Goal: Task Accomplishment & Management: Use online tool/utility

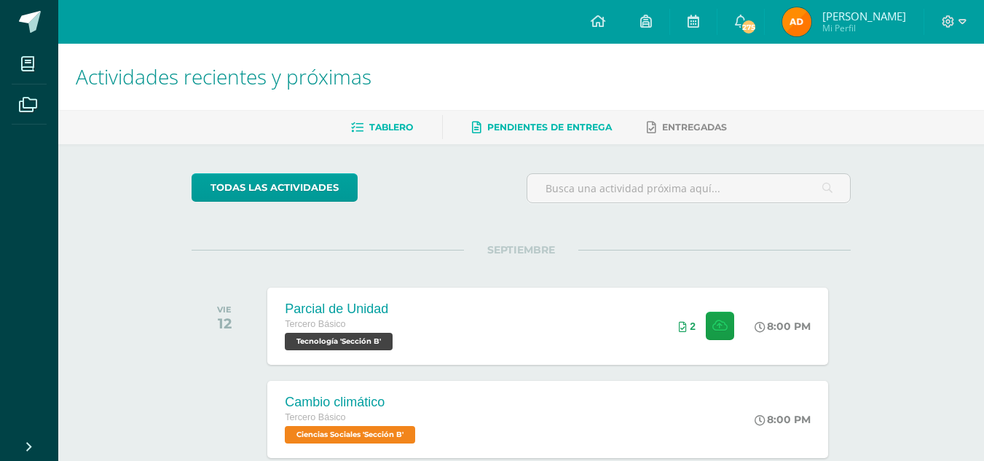
click at [548, 137] on link "Pendientes de entrega" at bounding box center [542, 127] width 140 height 23
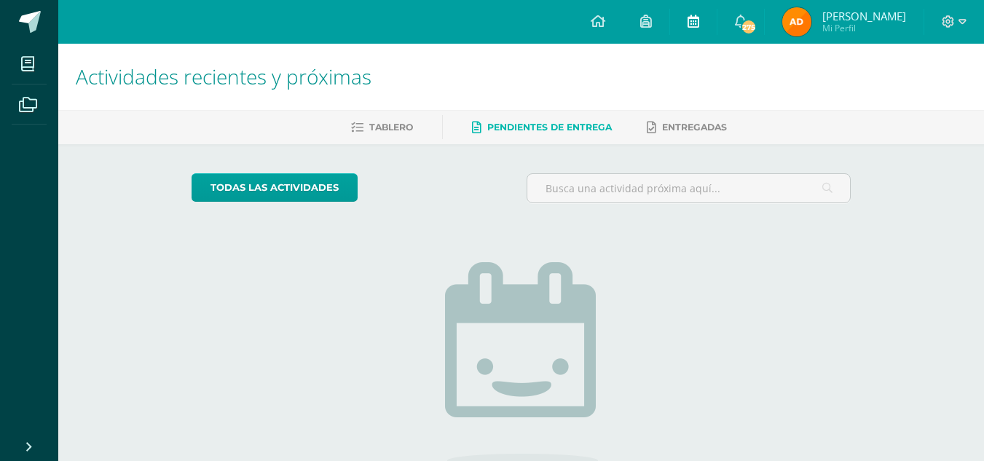
click at [695, 22] on icon at bounding box center [694, 21] width 12 height 13
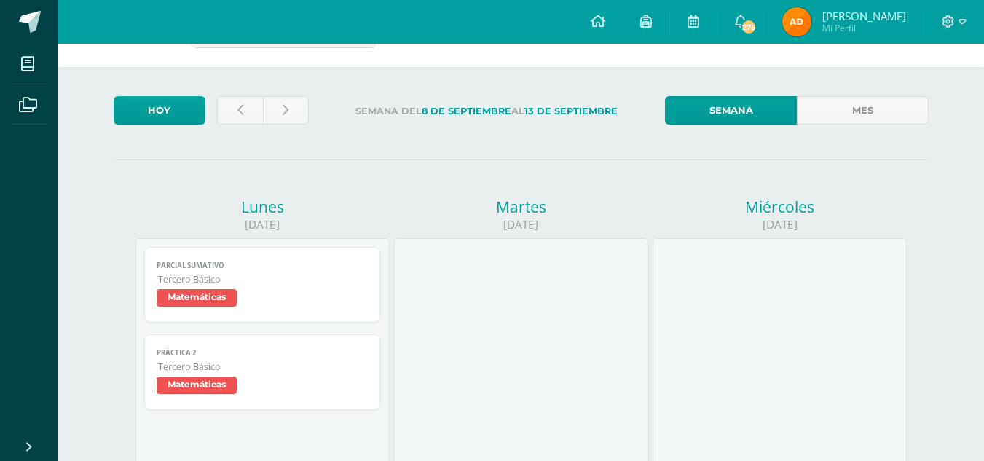
scroll to position [22, 0]
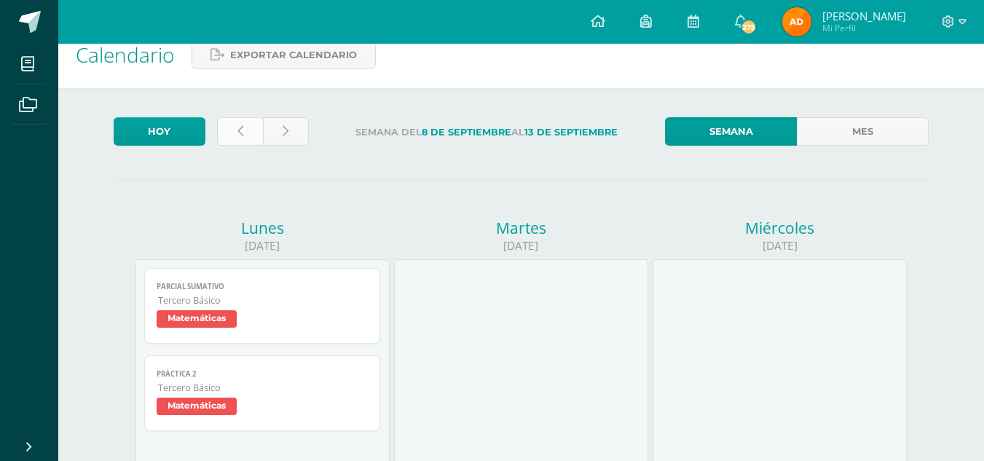
click at [240, 127] on icon at bounding box center [240, 131] width 6 height 12
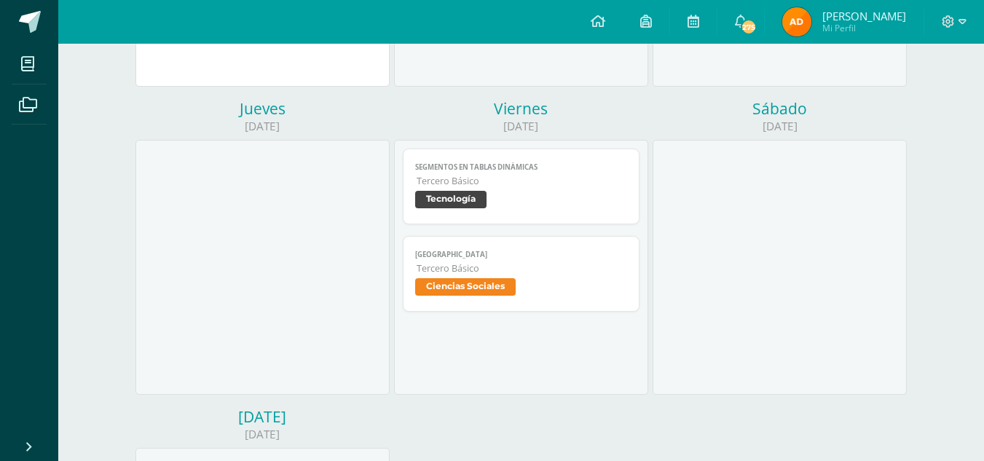
scroll to position [450, 0]
click at [538, 292] on span "Ciencias Sociales" at bounding box center [521, 288] width 212 height 21
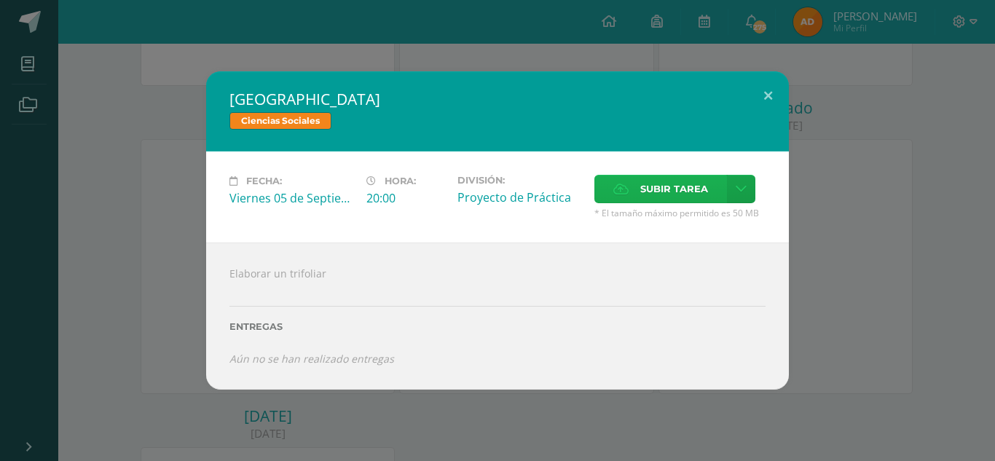
click at [655, 198] on span "Subir tarea" at bounding box center [674, 189] width 68 height 27
click at [0, 0] on input "Subir tarea" at bounding box center [0, 0] width 0 height 0
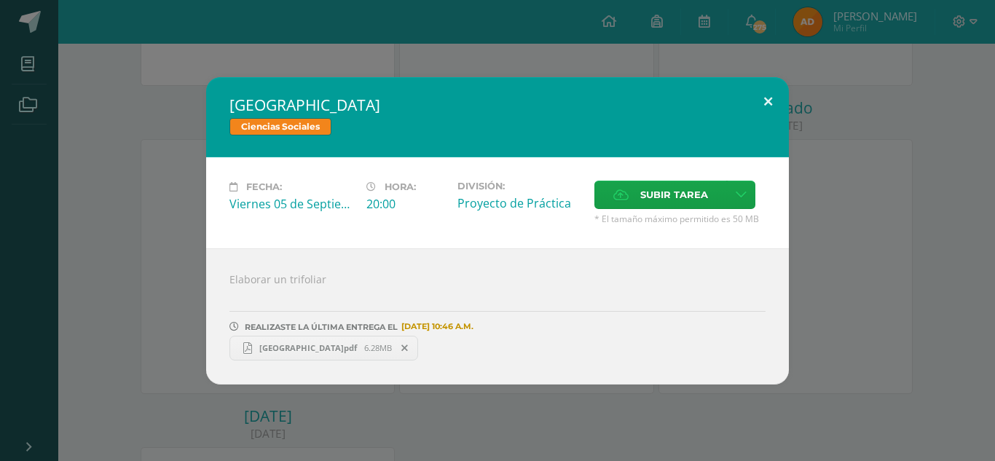
click at [774, 104] on button at bounding box center [768, 102] width 42 height 50
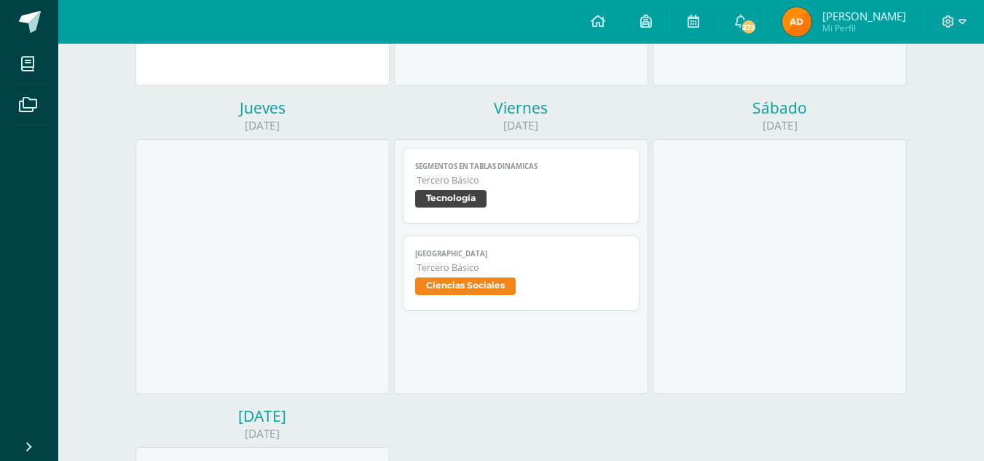
scroll to position [0, 0]
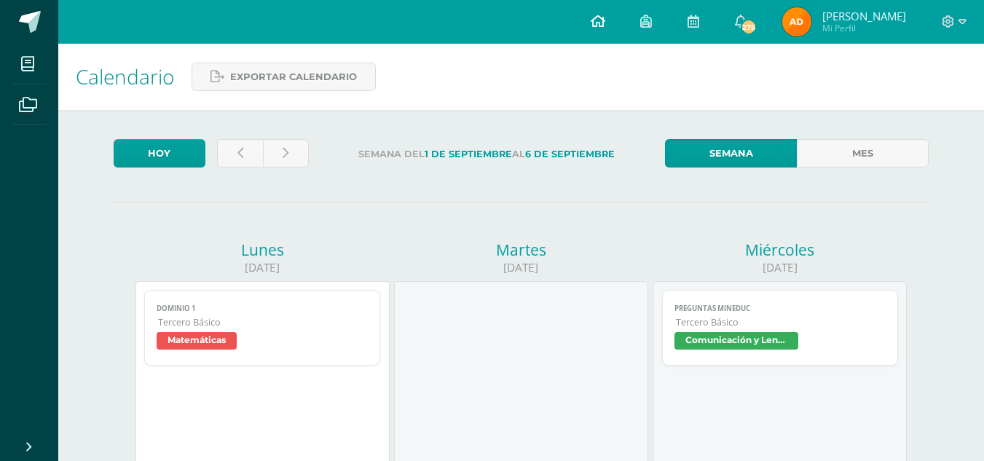
click at [593, 28] on span at bounding box center [598, 22] width 15 height 16
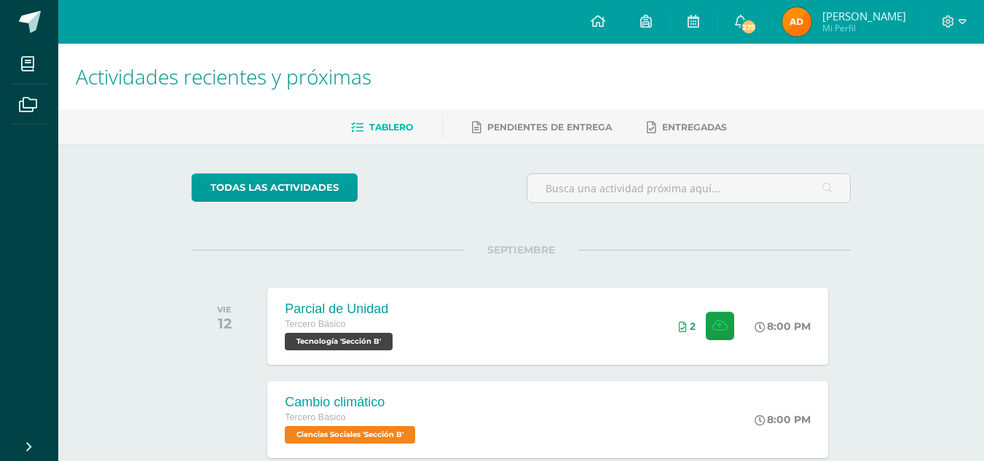
click at [790, 34] on img at bounding box center [796, 21] width 29 height 29
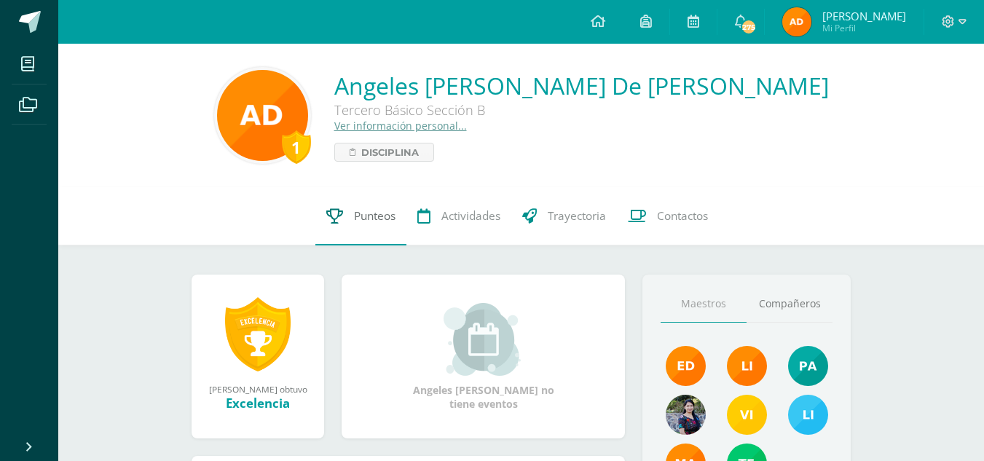
click at [380, 207] on link "Punteos" at bounding box center [360, 216] width 91 height 58
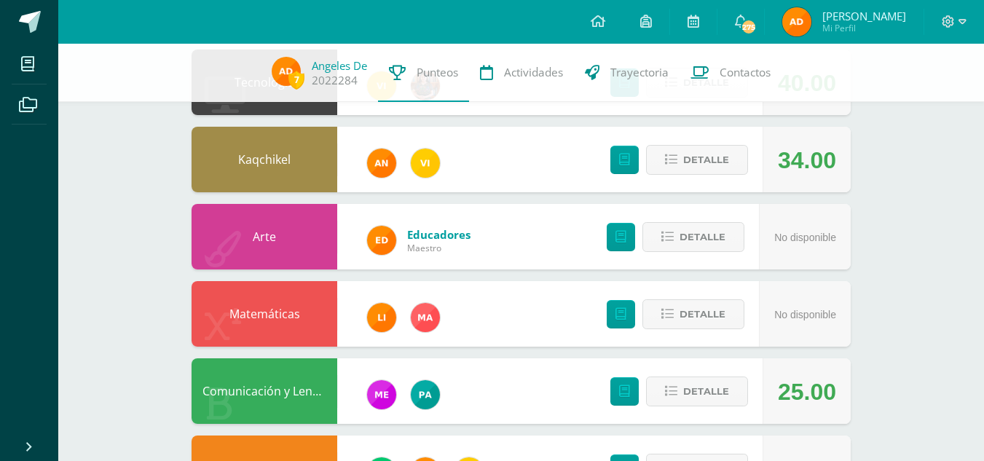
scroll to position [412, 0]
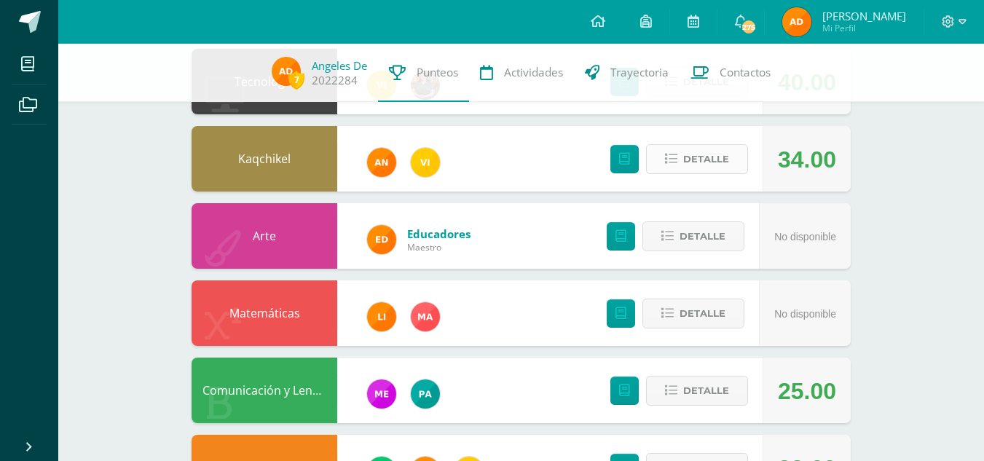
click at [707, 156] on span "Detalle" at bounding box center [706, 159] width 46 height 27
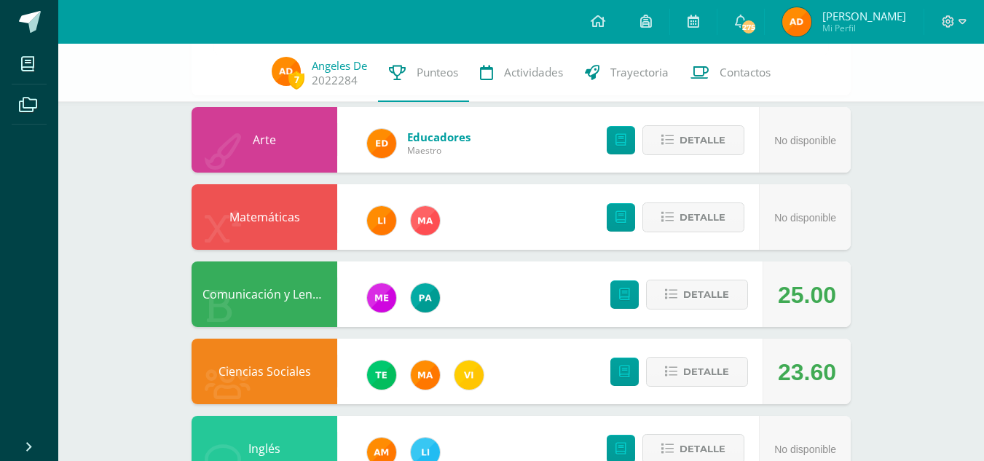
scroll to position [905, 0]
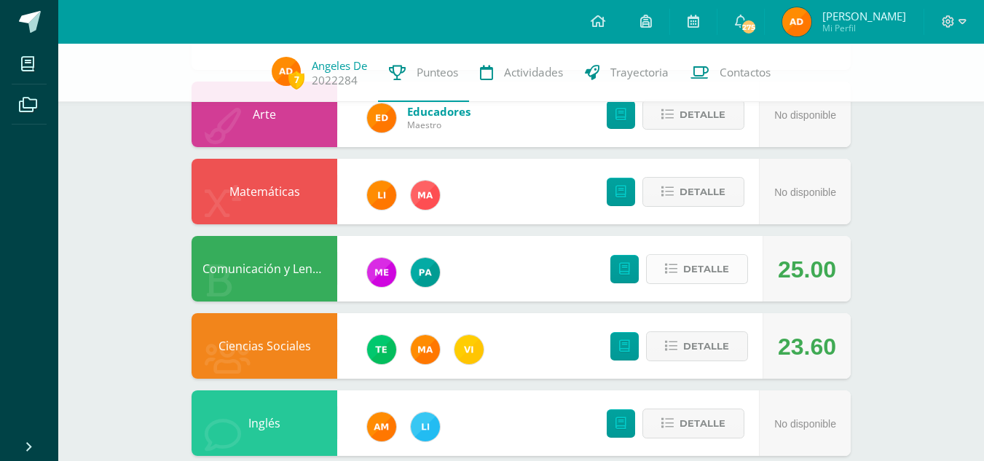
click at [684, 271] on span "Detalle" at bounding box center [706, 269] width 46 height 27
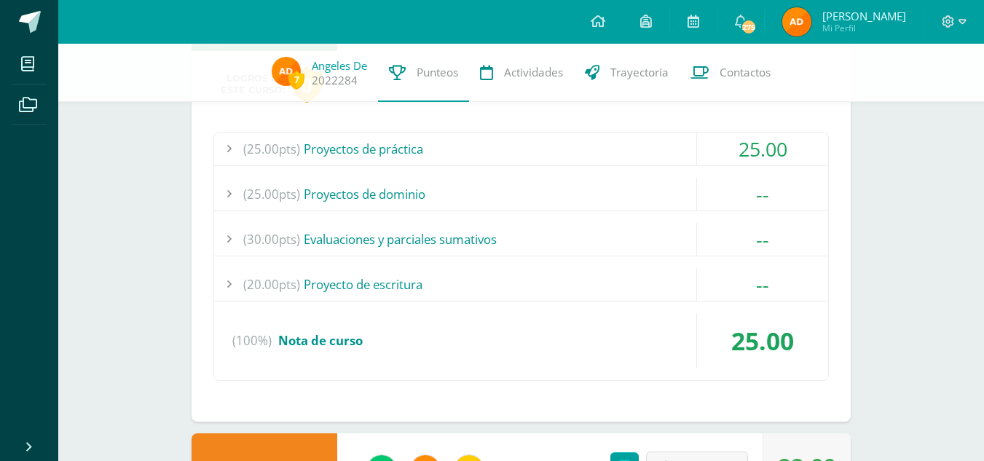
scroll to position [1142, 0]
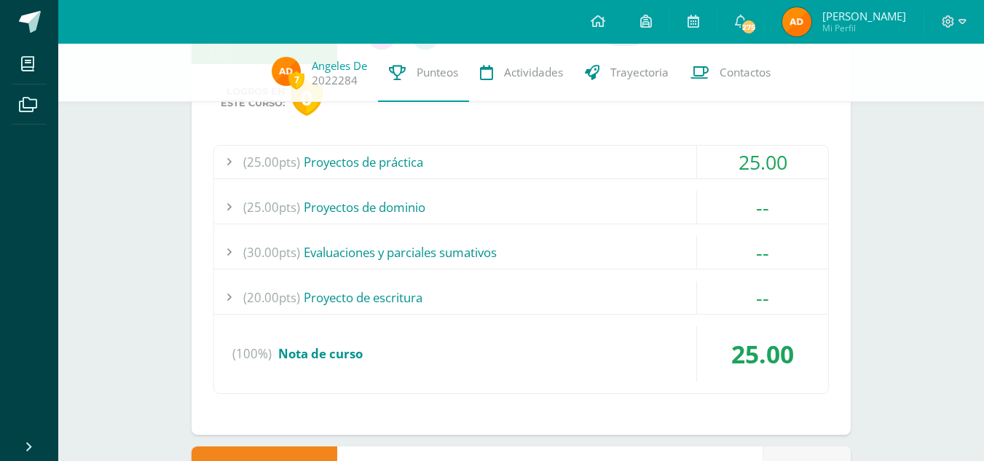
click at [591, 159] on div "(25.00pts) Proyectos de práctica" at bounding box center [521, 162] width 614 height 33
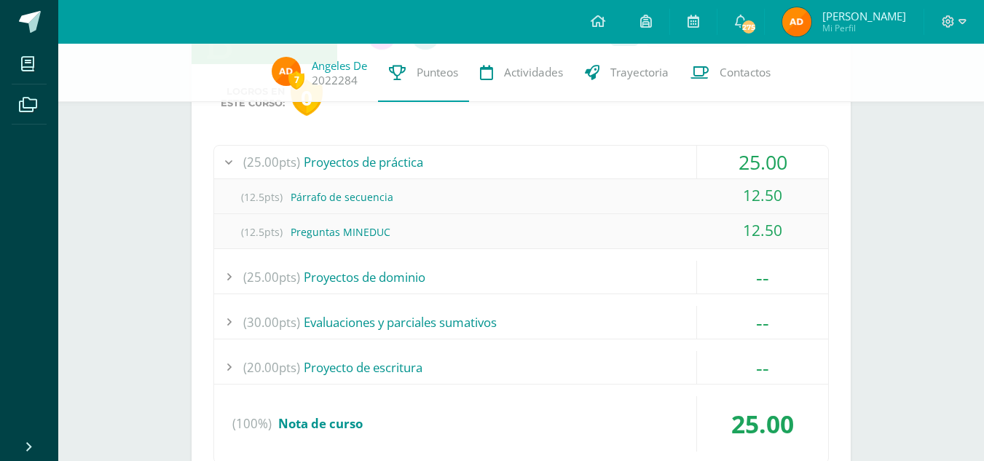
click at [591, 159] on div "(25.00pts) Proyectos de práctica" at bounding box center [521, 162] width 614 height 33
